Goal: Information Seeking & Learning: Understand process/instructions

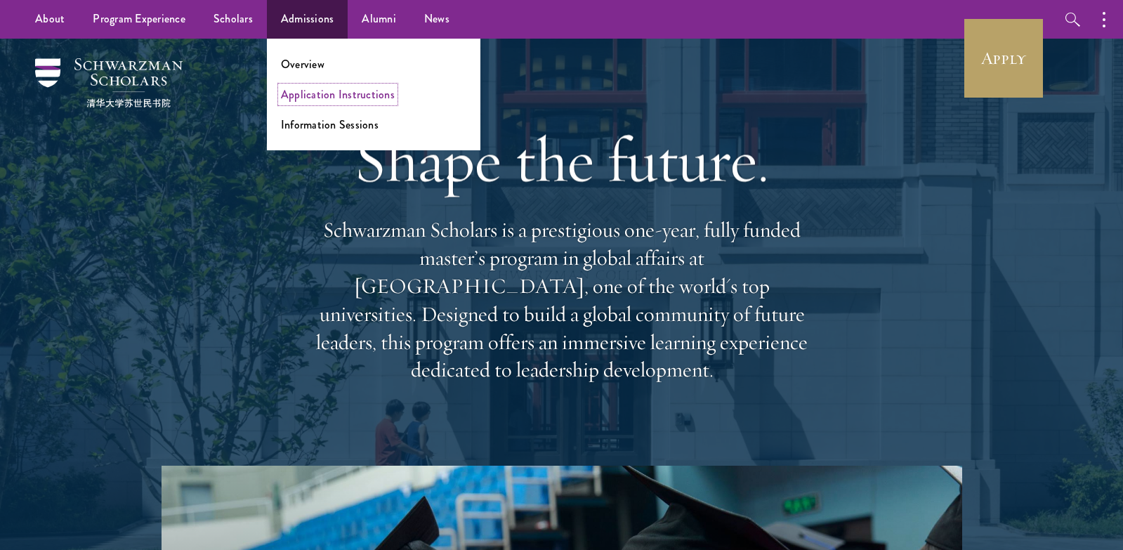
click at [314, 91] on link "Application Instructions" at bounding box center [338, 94] width 114 height 16
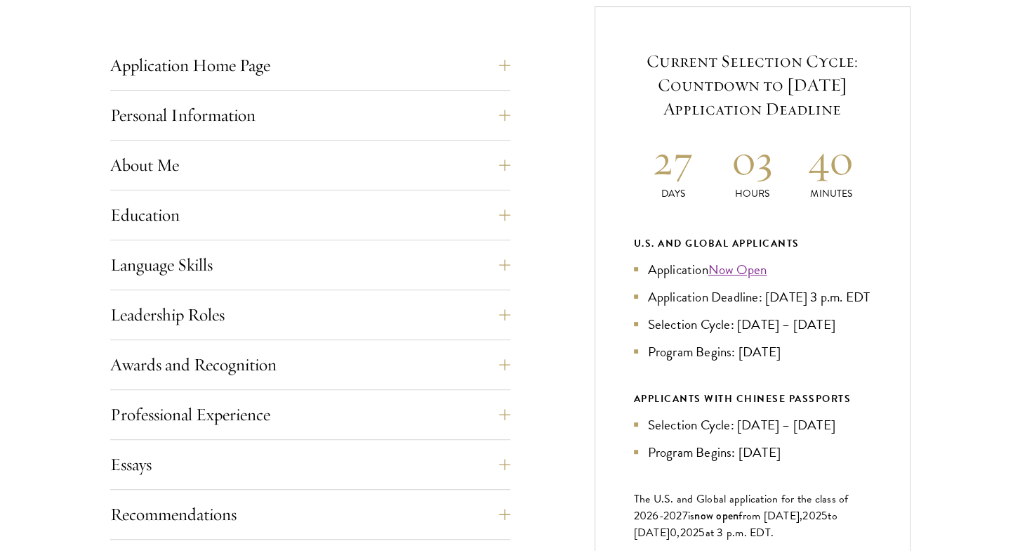
scroll to position [702, 0]
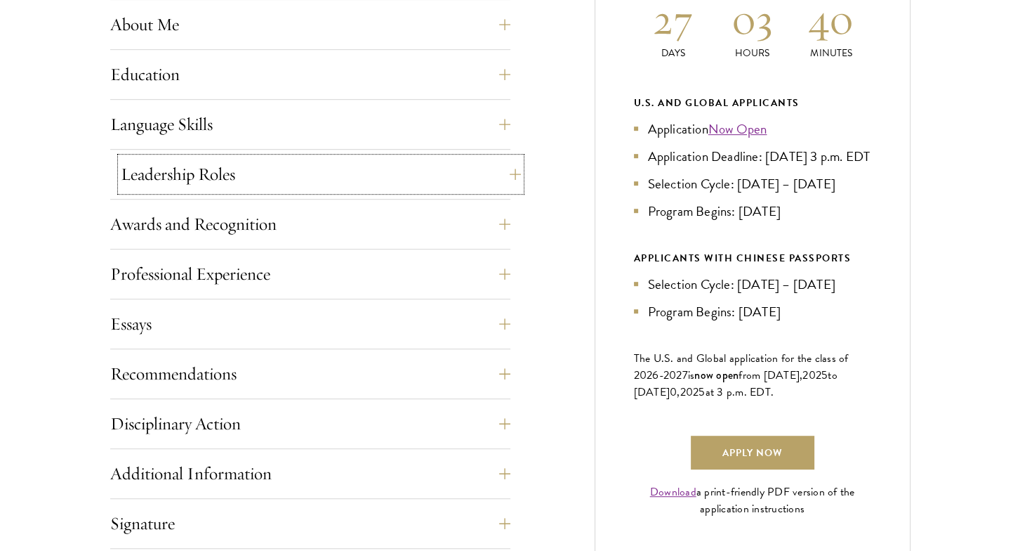
click at [497, 172] on button "Leadership Roles" at bounding box center [321, 174] width 400 height 34
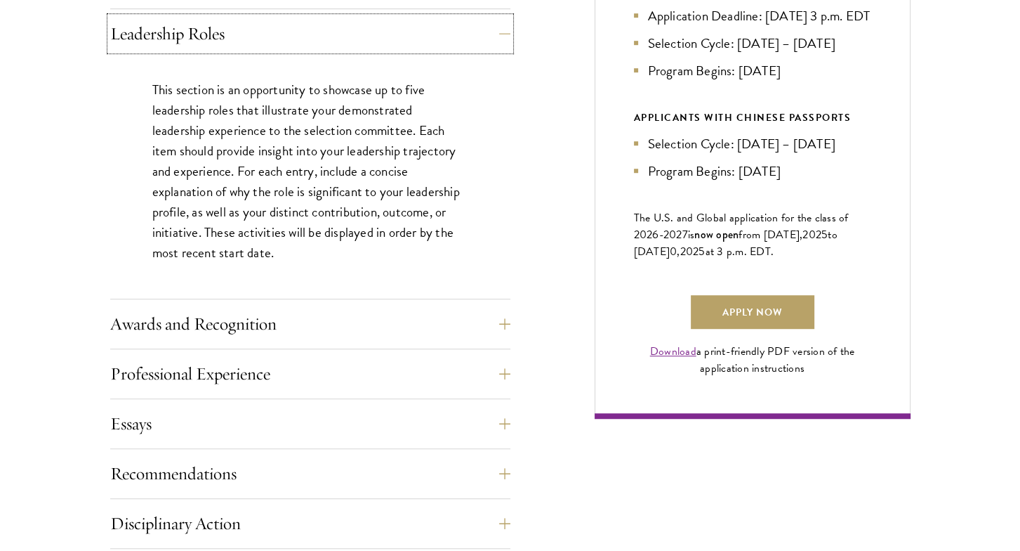
scroll to position [1053, 0]
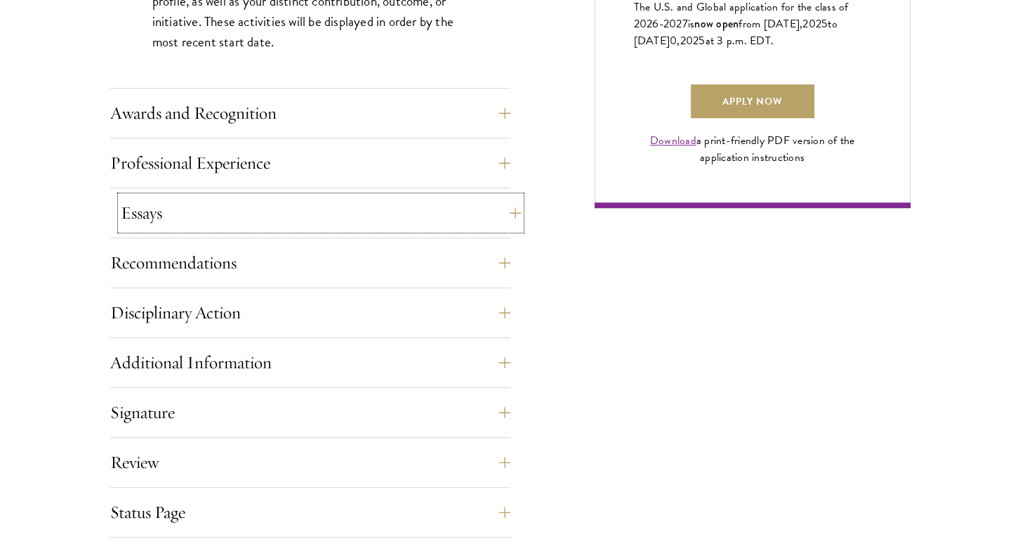
click at [481, 211] on button "Essays" at bounding box center [321, 213] width 400 height 34
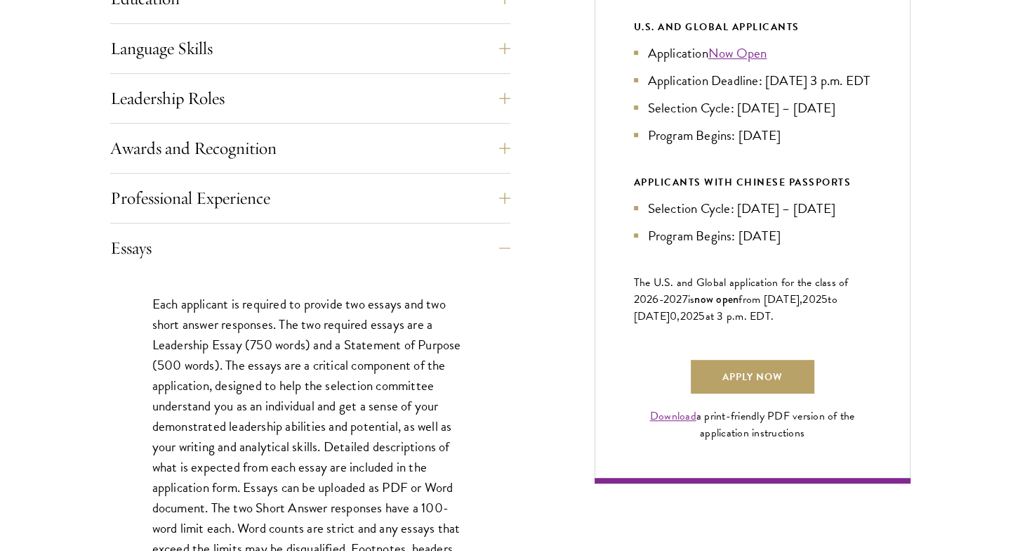
scroll to position [919, 0]
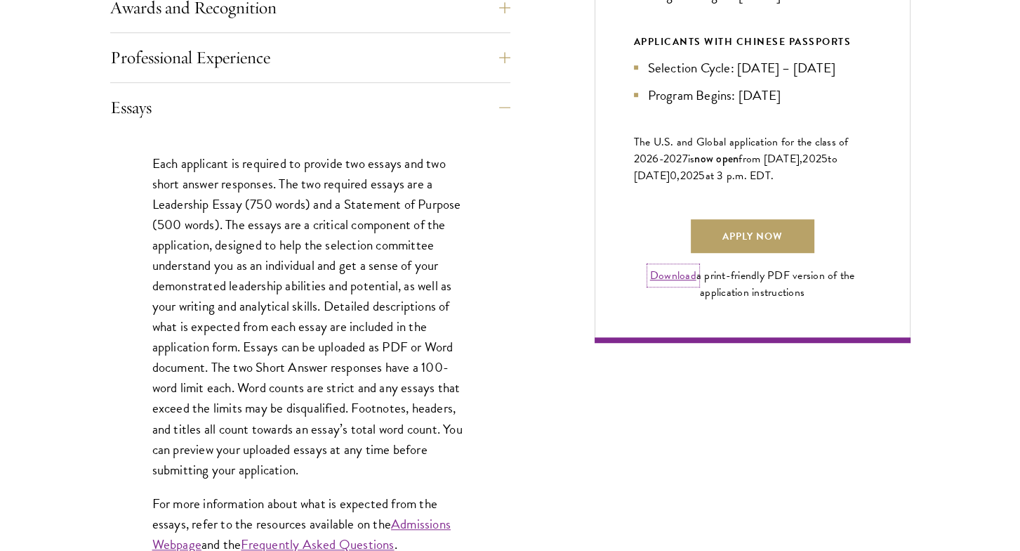
click at [666, 284] on link "Download" at bounding box center [673, 275] width 46 height 17
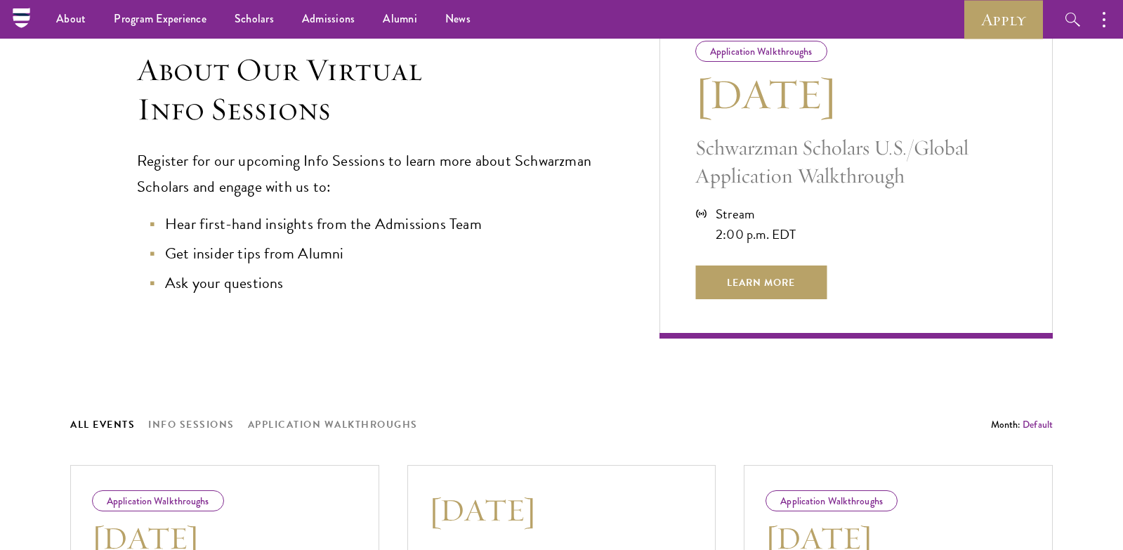
scroll to position [140, 0]
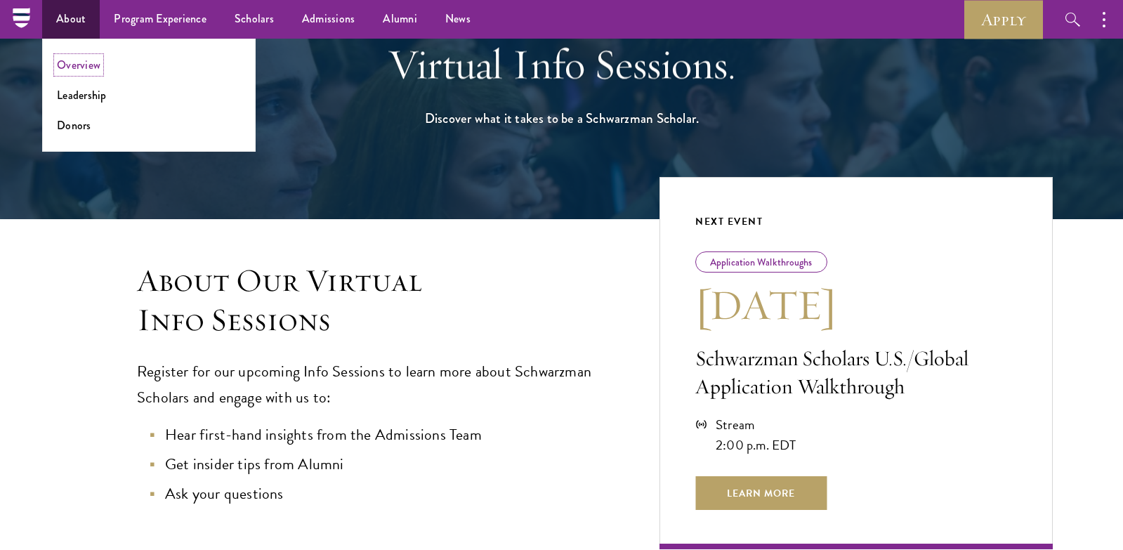
click at [88, 63] on link "Overview" at bounding box center [79, 65] width 44 height 16
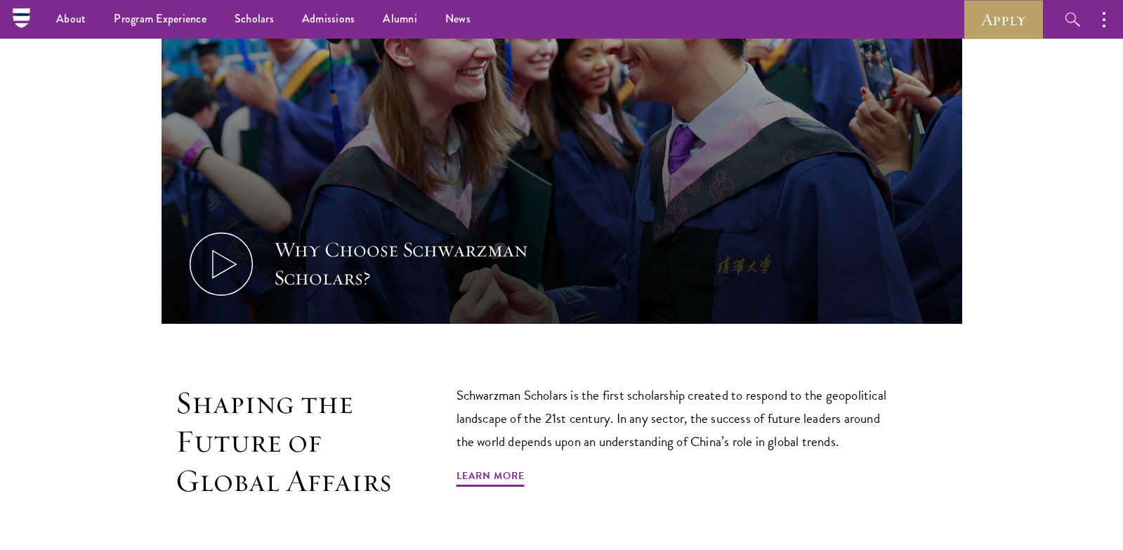
scroll to position [586, 0]
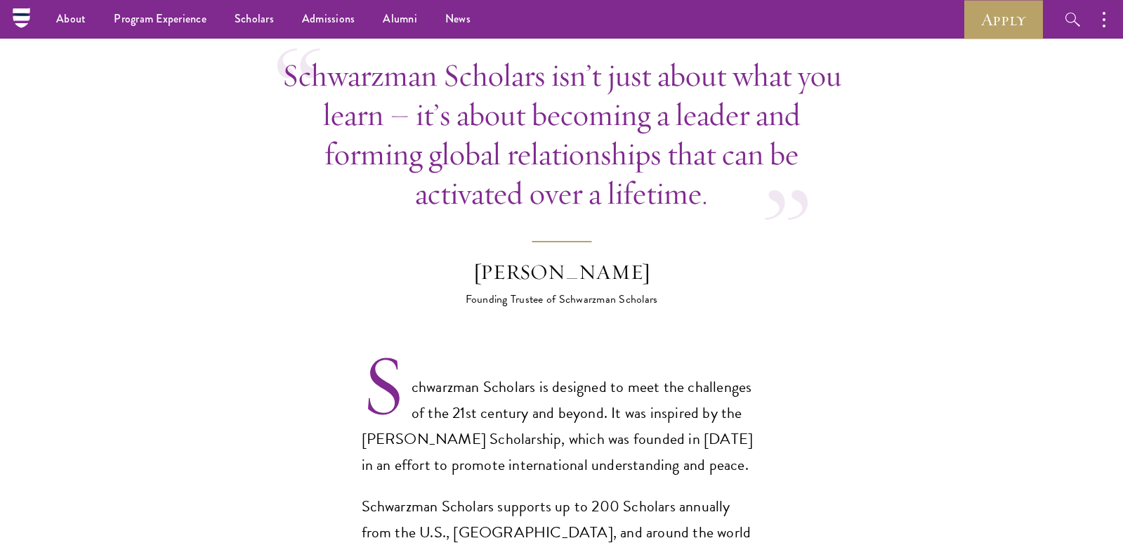
scroll to position [492, 0]
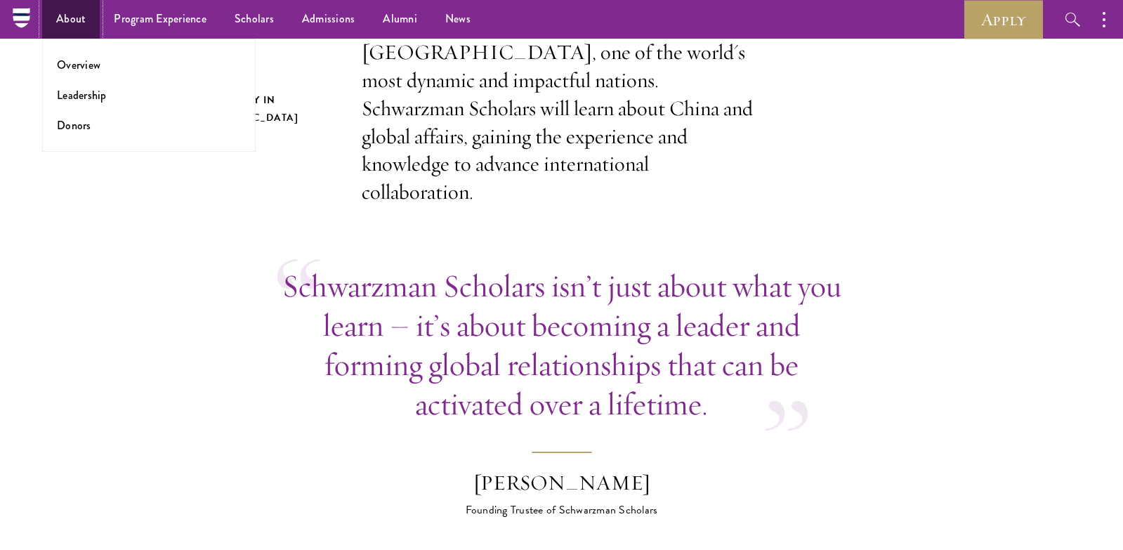
click at [70, 12] on link "About" at bounding box center [71, 19] width 58 height 39
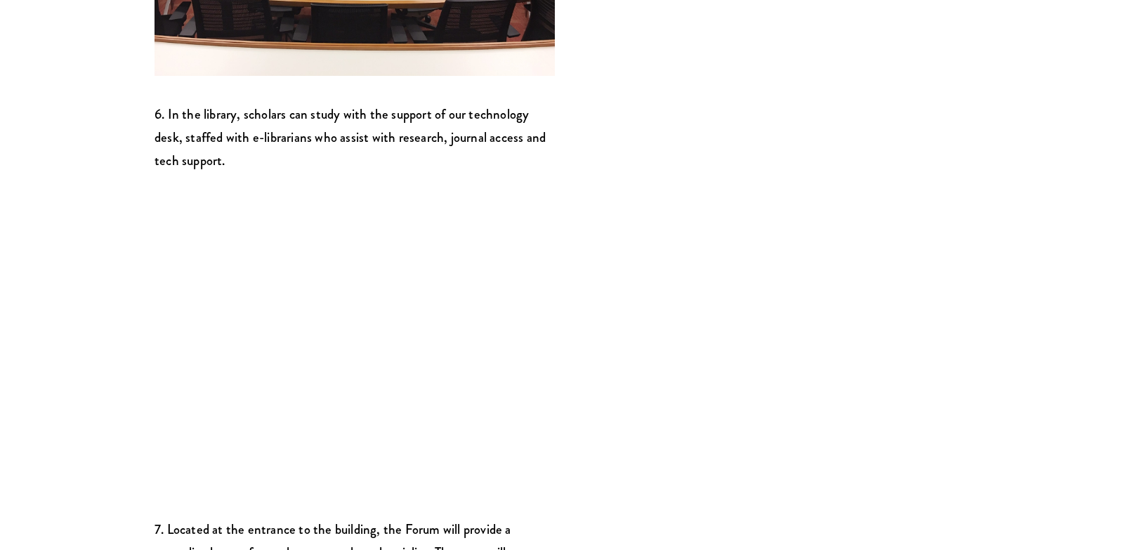
scroll to position [2528, 0]
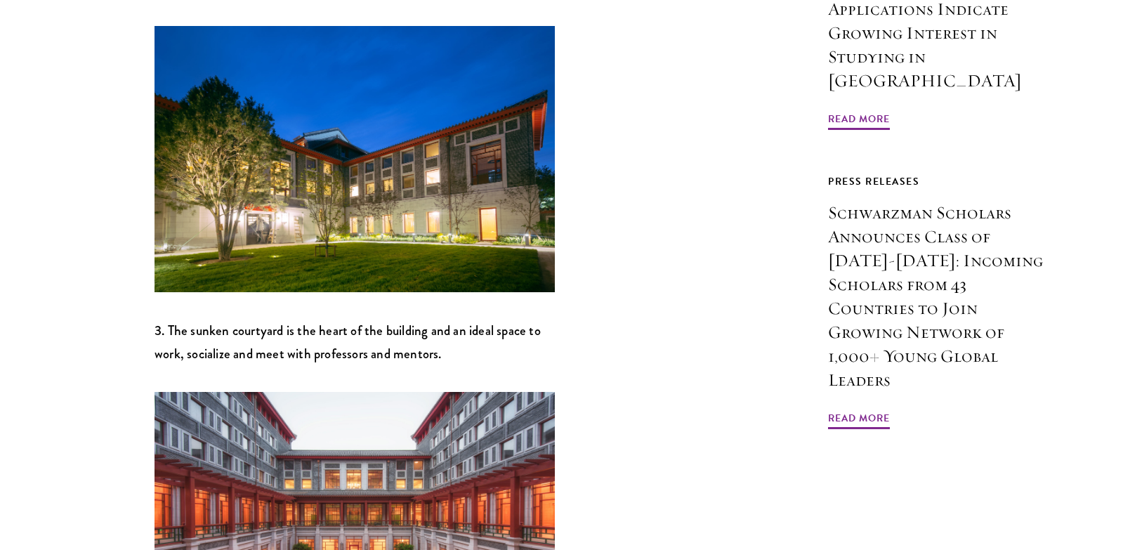
scroll to position [1280, 0]
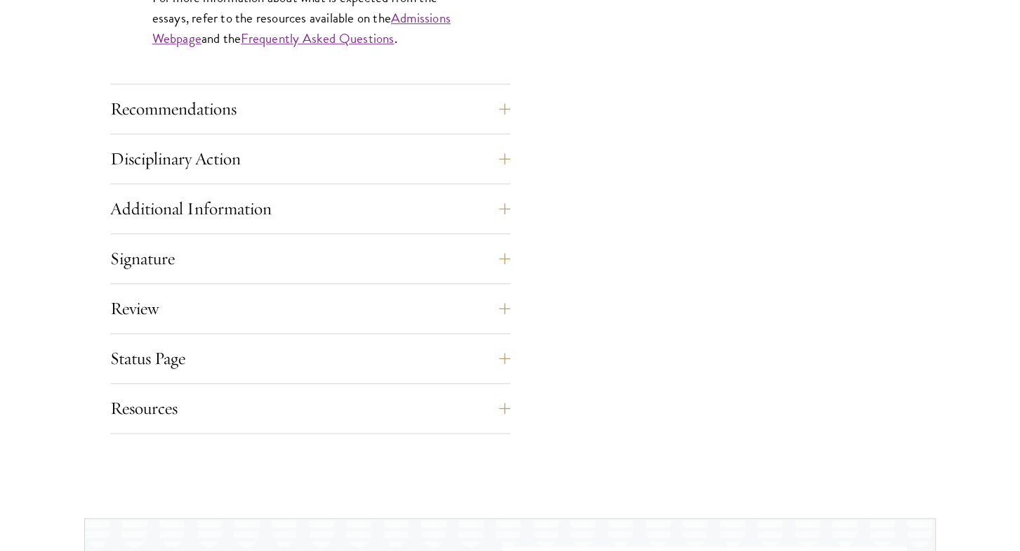
scroll to position [1449, 0]
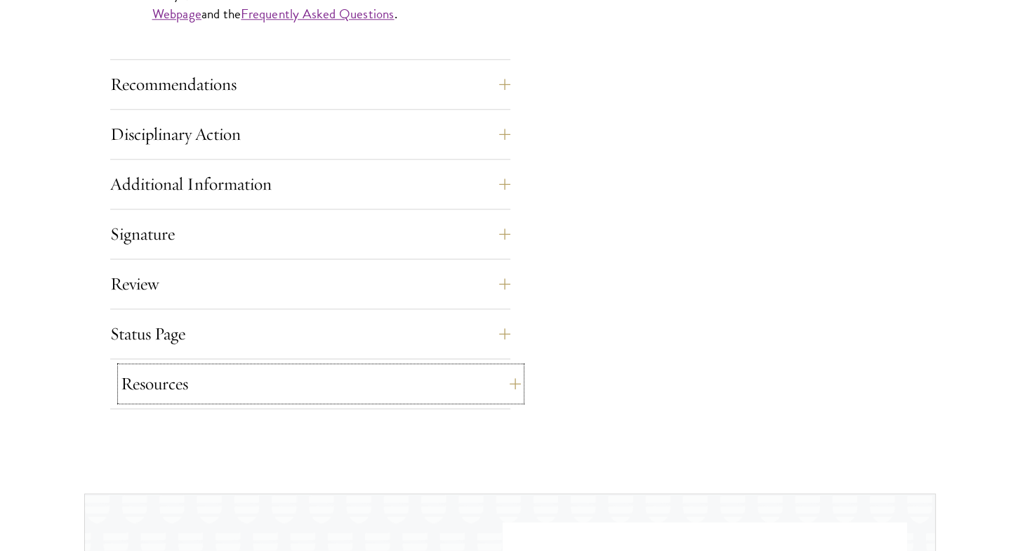
click at [485, 378] on button "Resources" at bounding box center [321, 384] width 400 height 34
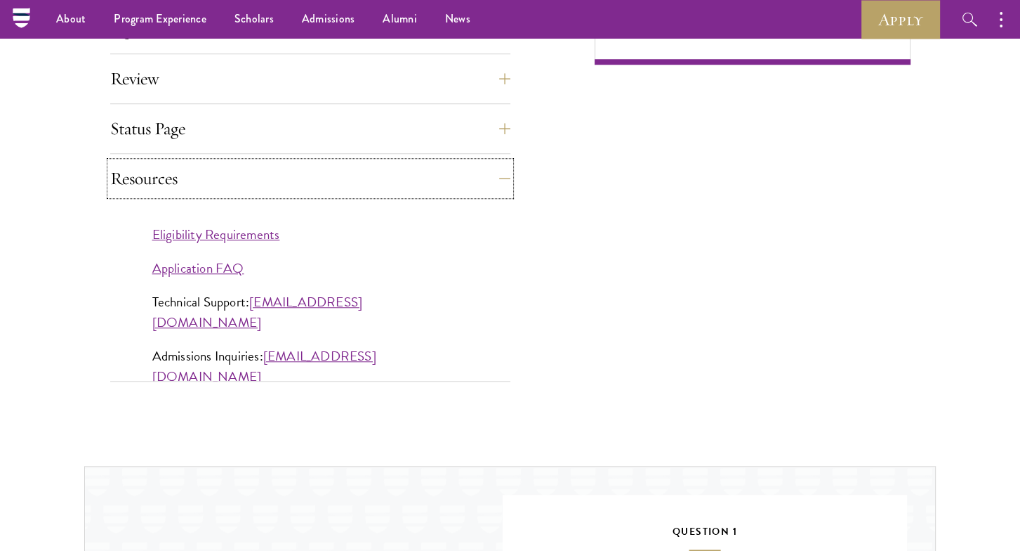
scroll to position [1155, 0]
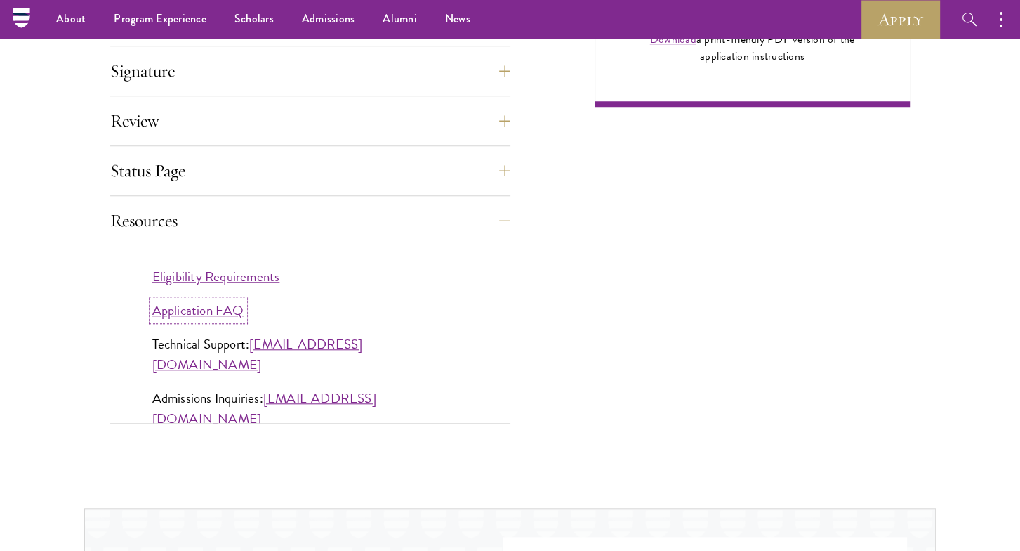
click at [222, 305] on link "Application FAQ" at bounding box center [198, 310] width 92 height 20
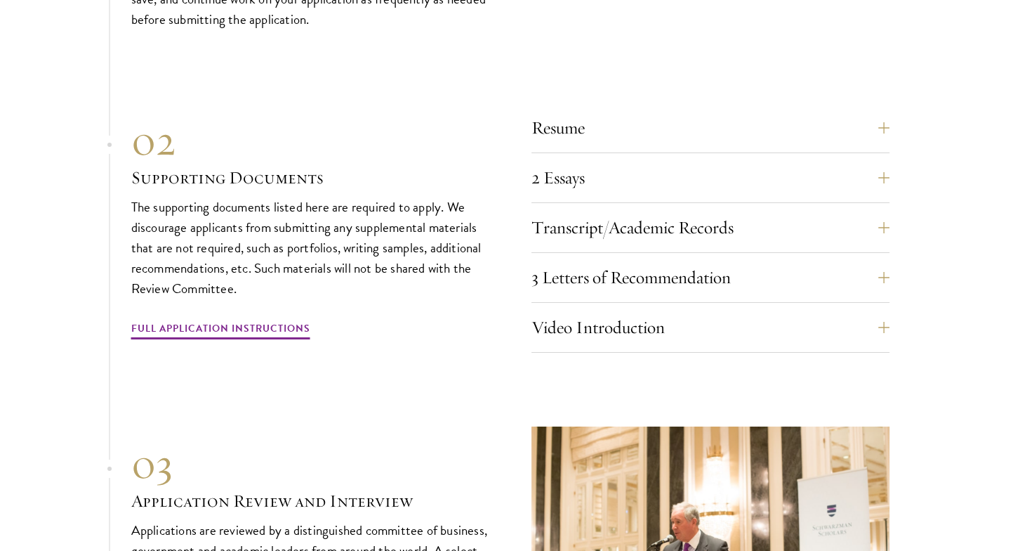
scroll to position [4826, 0]
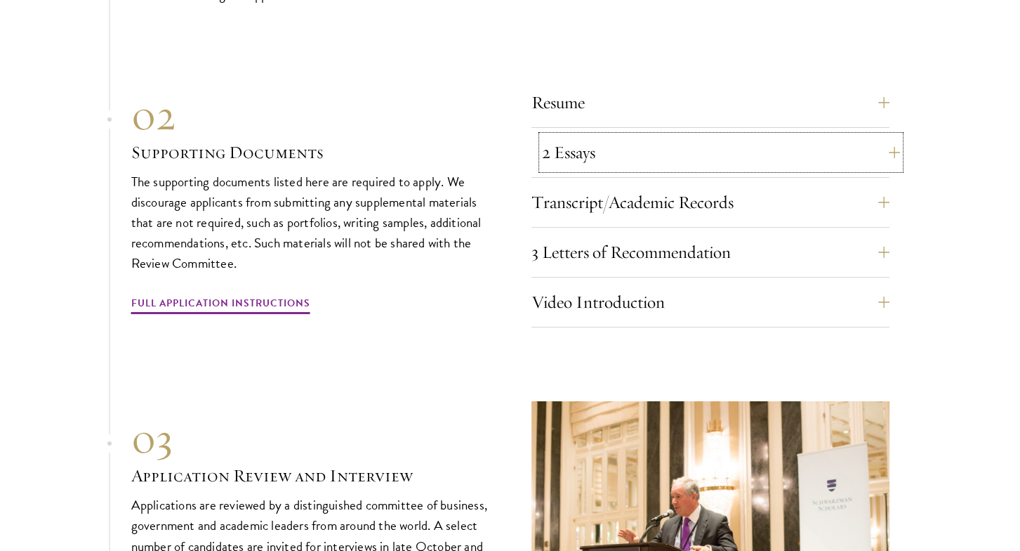
click at [878, 143] on button "2 Essays" at bounding box center [721, 153] width 358 height 34
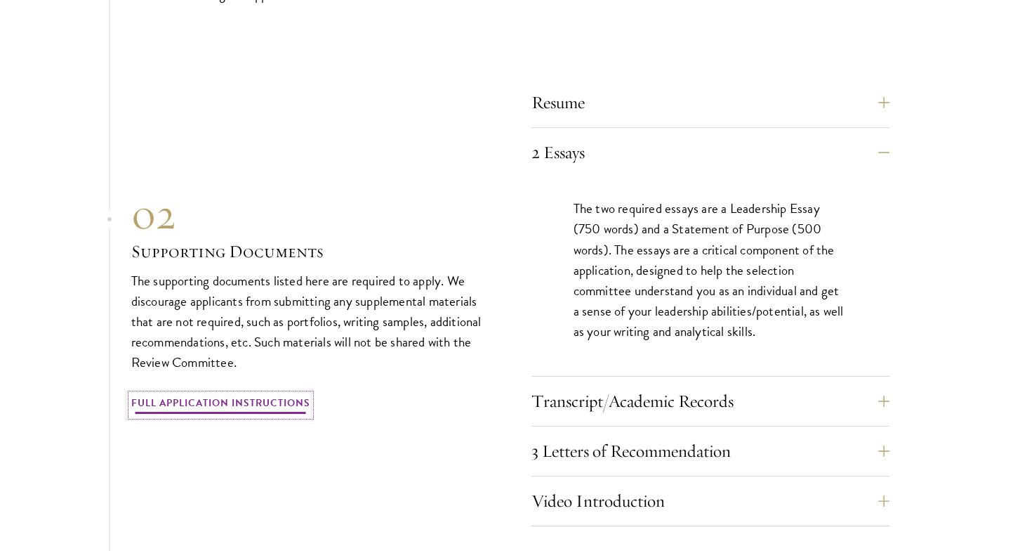
click at [270, 395] on link "Full Application Instructions" at bounding box center [220, 405] width 179 height 22
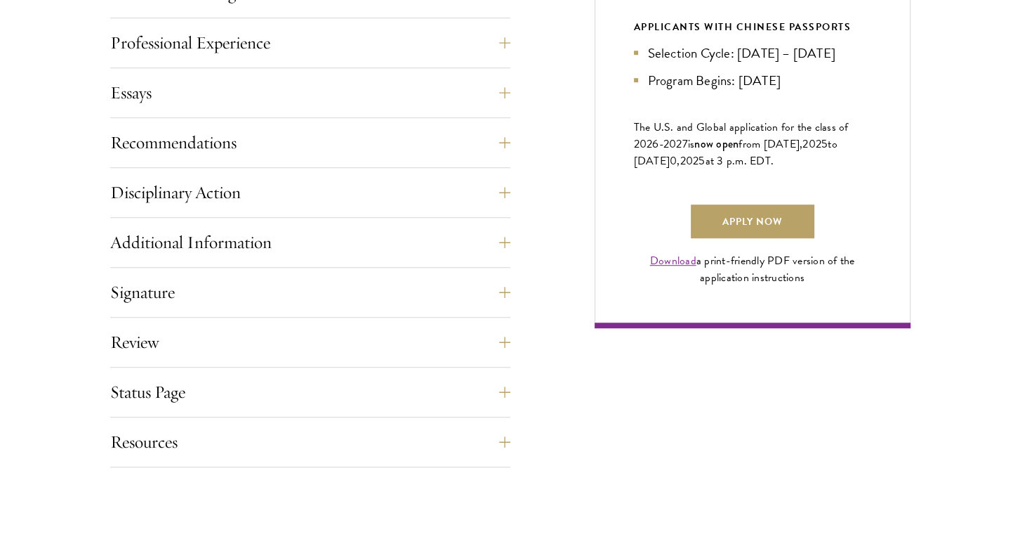
scroll to position [944, 0]
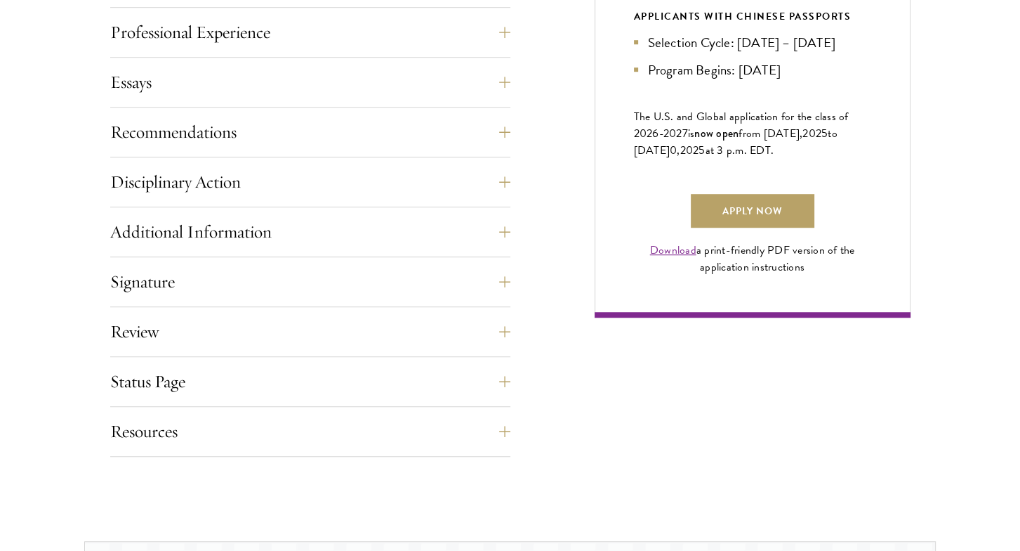
drag, startPoint x: 1023, startPoint y: 55, endPoint x: 1026, endPoint y: 204, distance: 148.9
click at [503, 79] on button "Essays" at bounding box center [321, 82] width 400 height 34
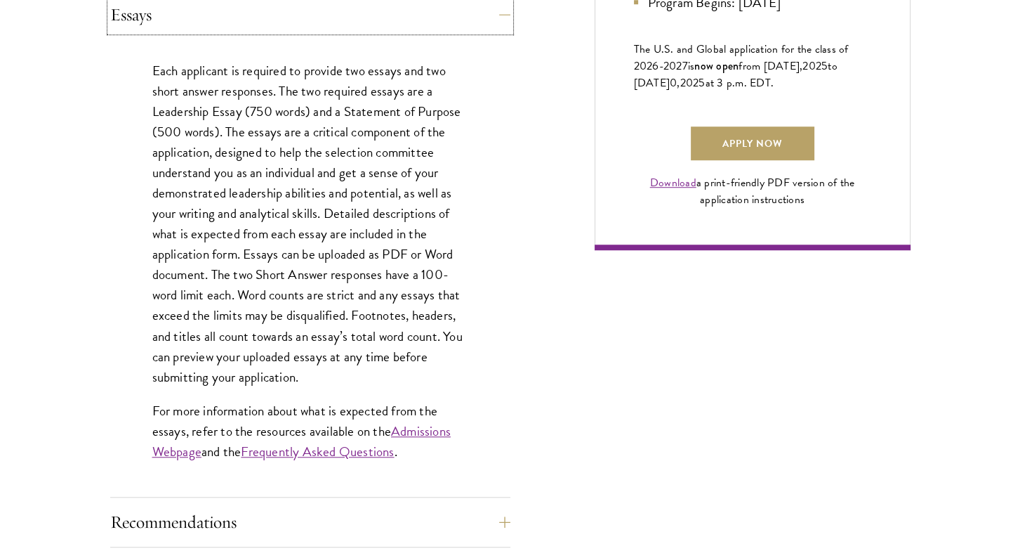
scroll to position [1024, 0]
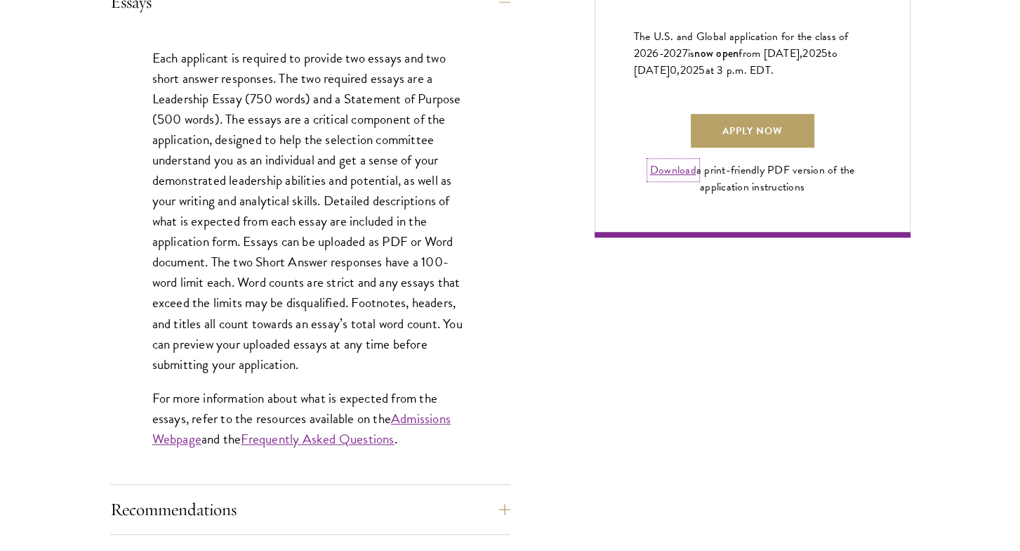
click at [656, 178] on link "Download" at bounding box center [673, 170] width 46 height 17
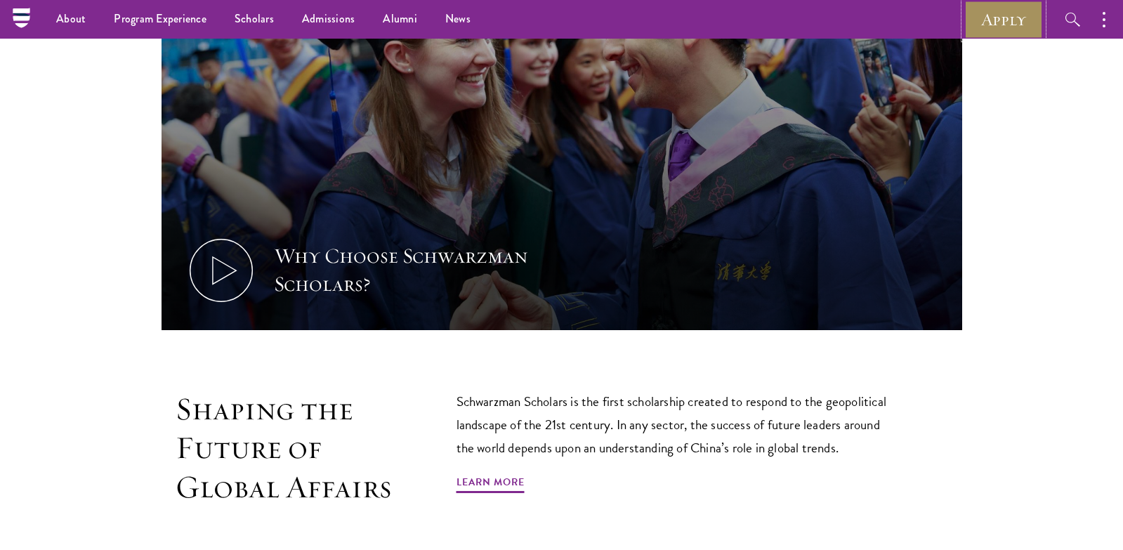
click at [1013, 15] on link "Apply" at bounding box center [1003, 19] width 79 height 39
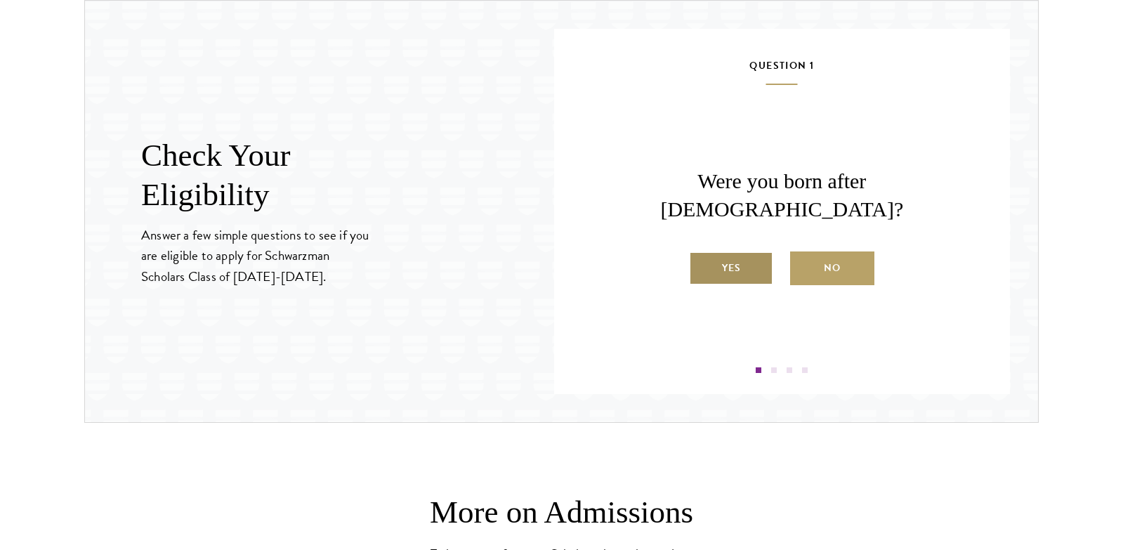
click at [726, 251] on label "Yes" at bounding box center [731, 268] width 84 height 34
click at [702, 253] on input "Yes" at bounding box center [695, 259] width 13 height 13
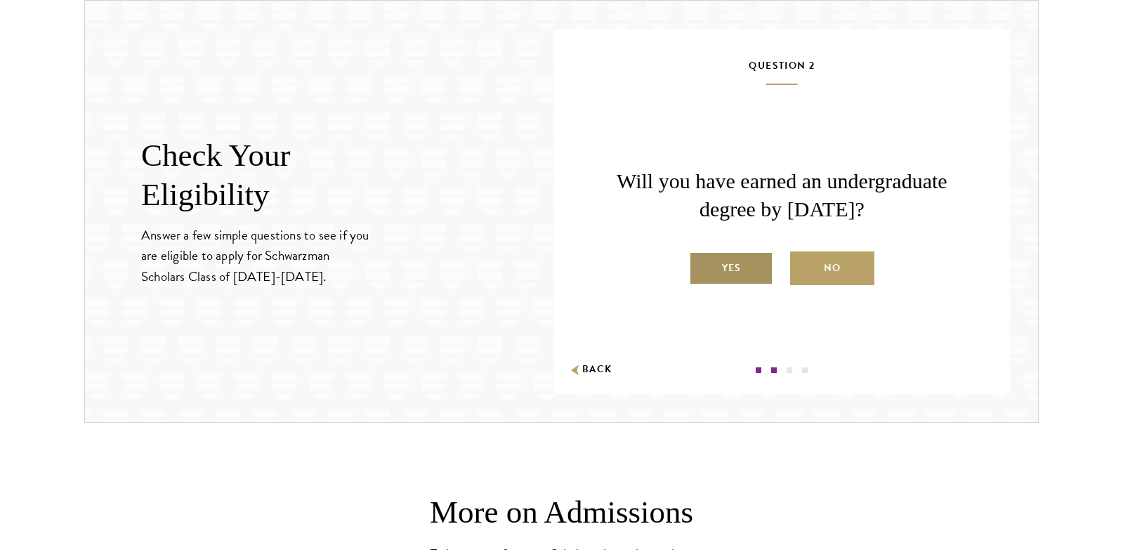
click at [727, 269] on label "Yes" at bounding box center [731, 268] width 84 height 34
click at [702, 265] on input "Yes" at bounding box center [695, 259] width 13 height 13
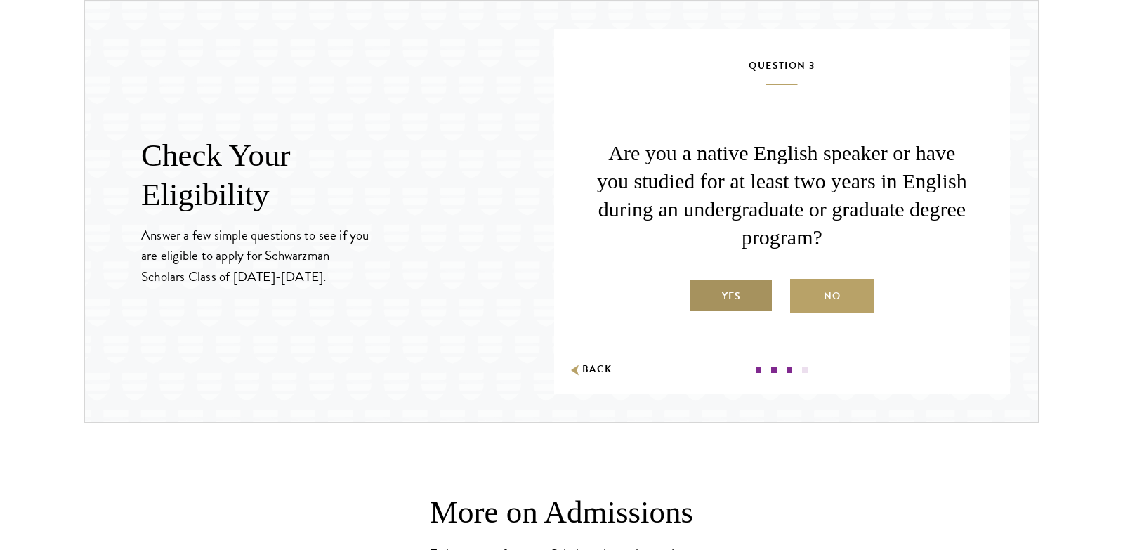
click at [728, 298] on label "Yes" at bounding box center [731, 296] width 84 height 34
click at [702, 294] on input "Yes" at bounding box center [695, 287] width 13 height 13
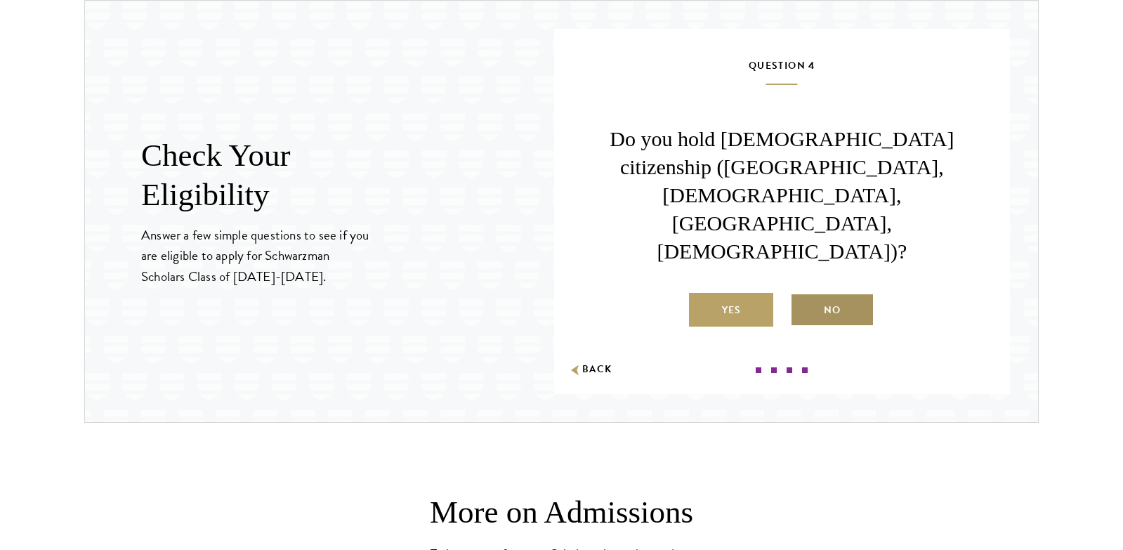
click at [834, 293] on label "No" at bounding box center [832, 310] width 84 height 34
click at [803, 295] on input "No" at bounding box center [796, 301] width 13 height 13
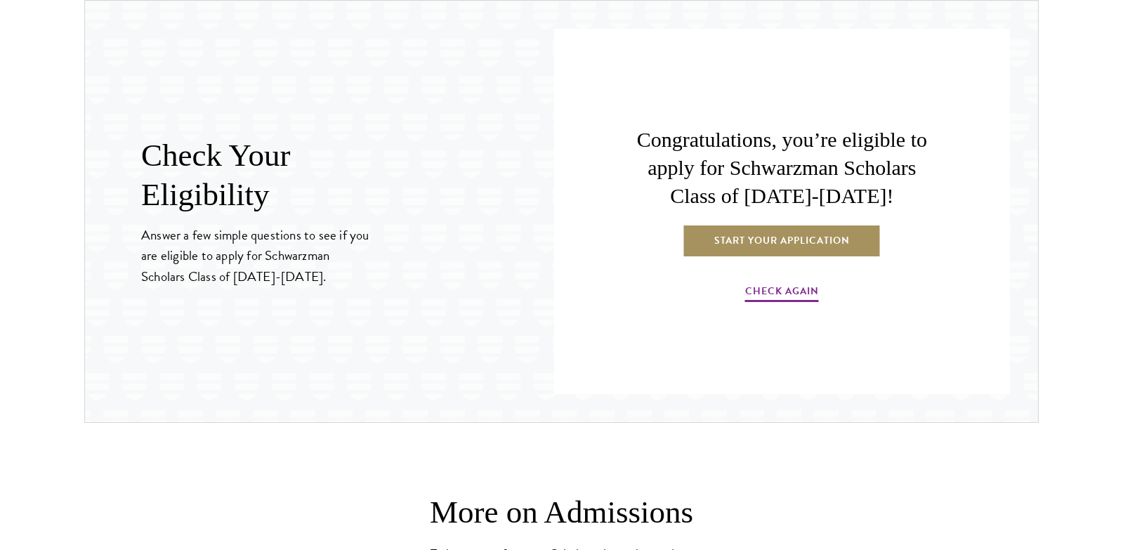
click at [797, 237] on link "Start Your Application" at bounding box center [782, 240] width 199 height 34
